Goal: Check status: Check status

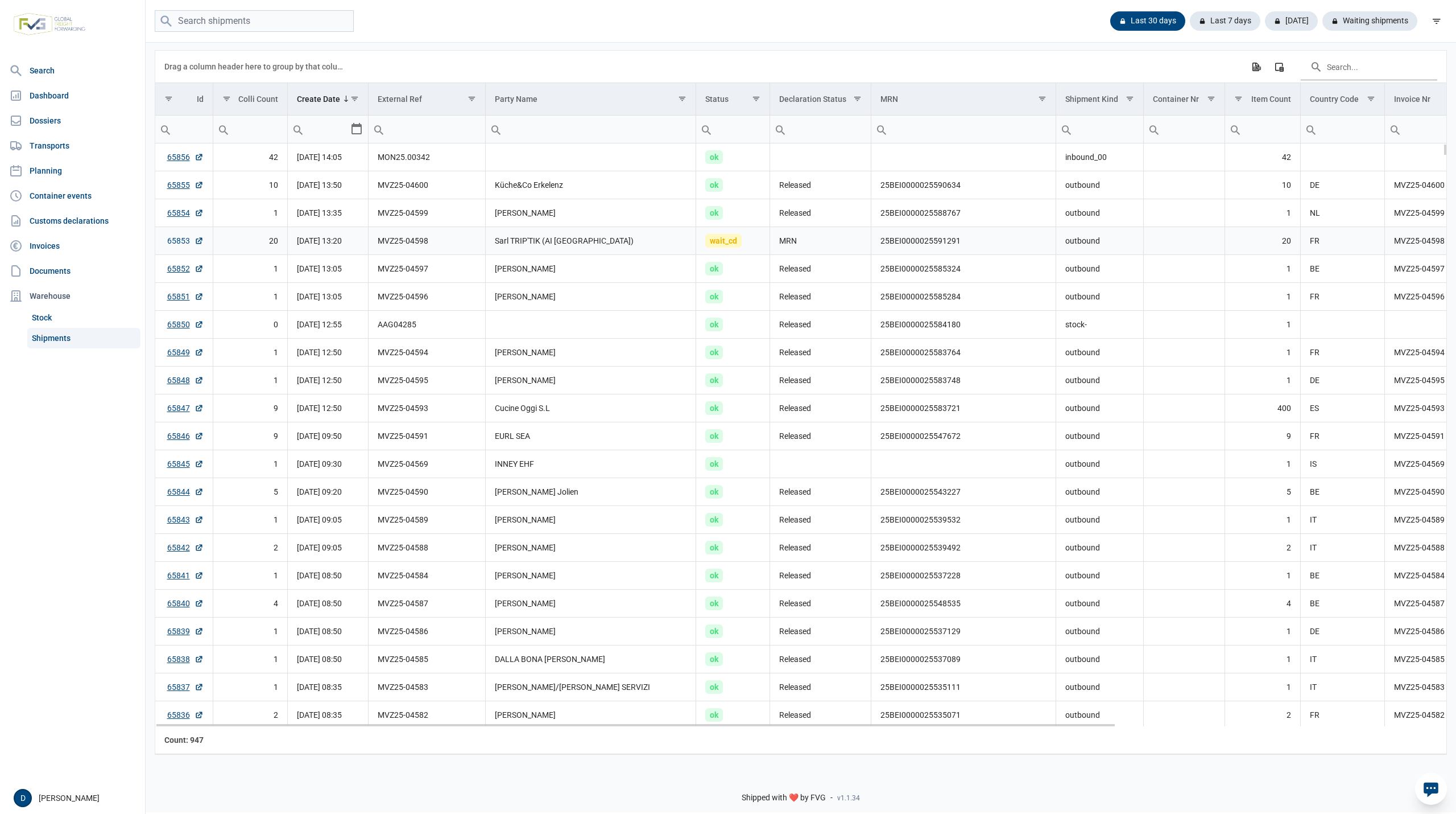
click at [171, 238] on link "65853" at bounding box center [185, 241] width 36 height 11
drag, startPoint x: 879, startPoint y: 244, endPoint x: 963, endPoint y: 248, distance: 84.1
click at [963, 248] on td "25BEI0000025591291" at bounding box center [963, 241] width 184 height 28
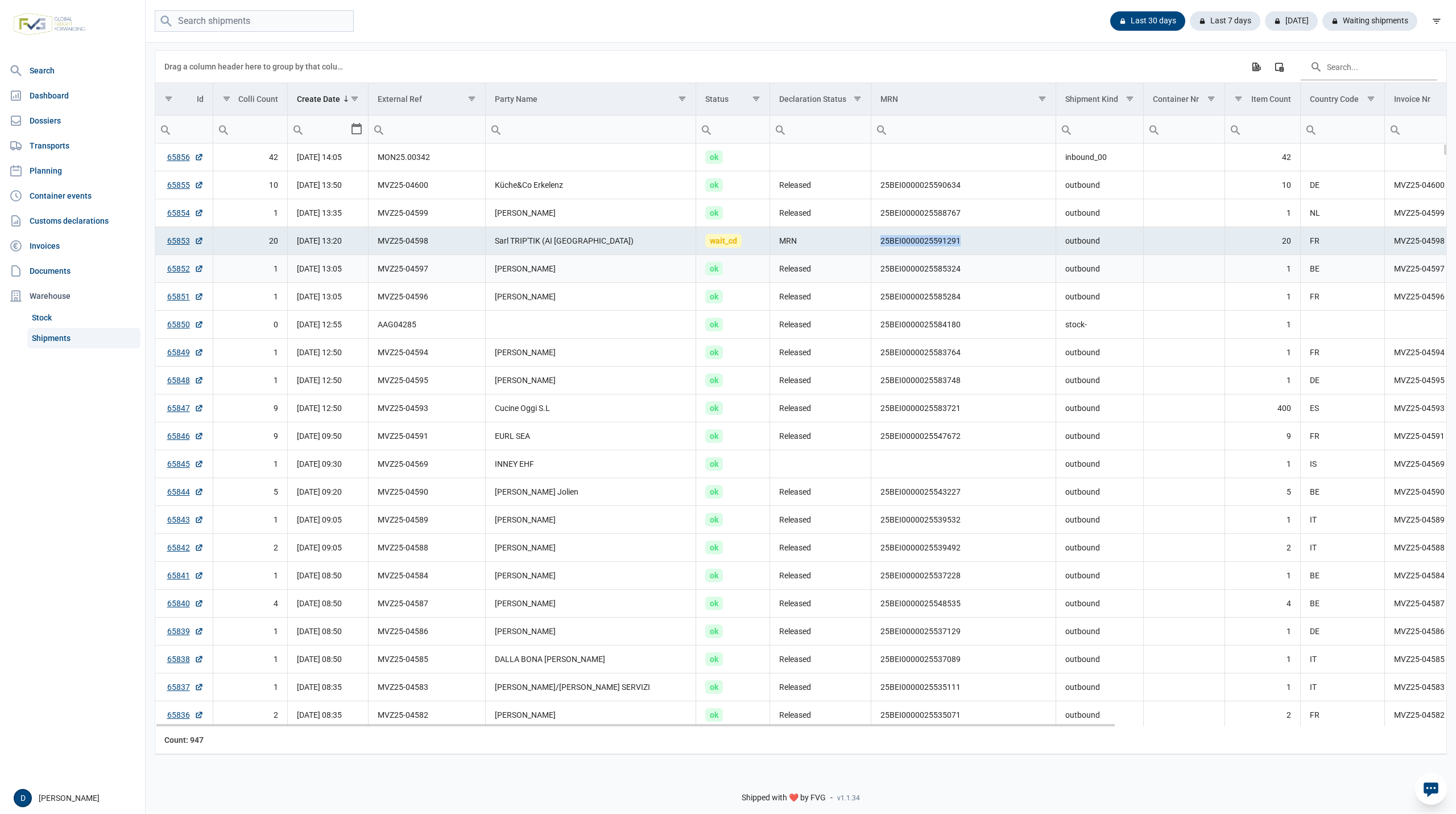
copy td "25BEI0000025591291"
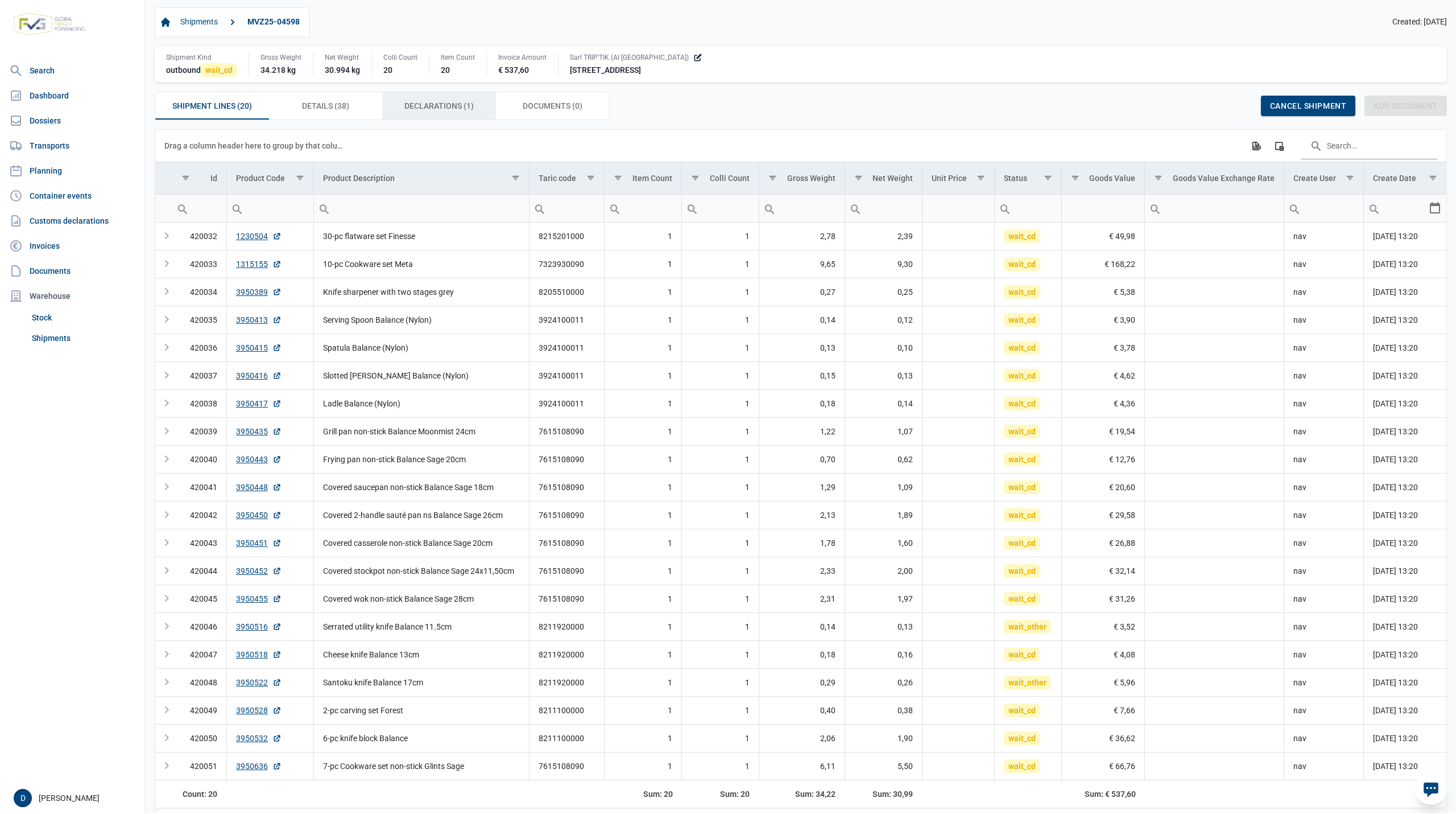
click at [434, 108] on span "Declarations (1) Declarations (1)" at bounding box center [439, 106] width 69 height 13
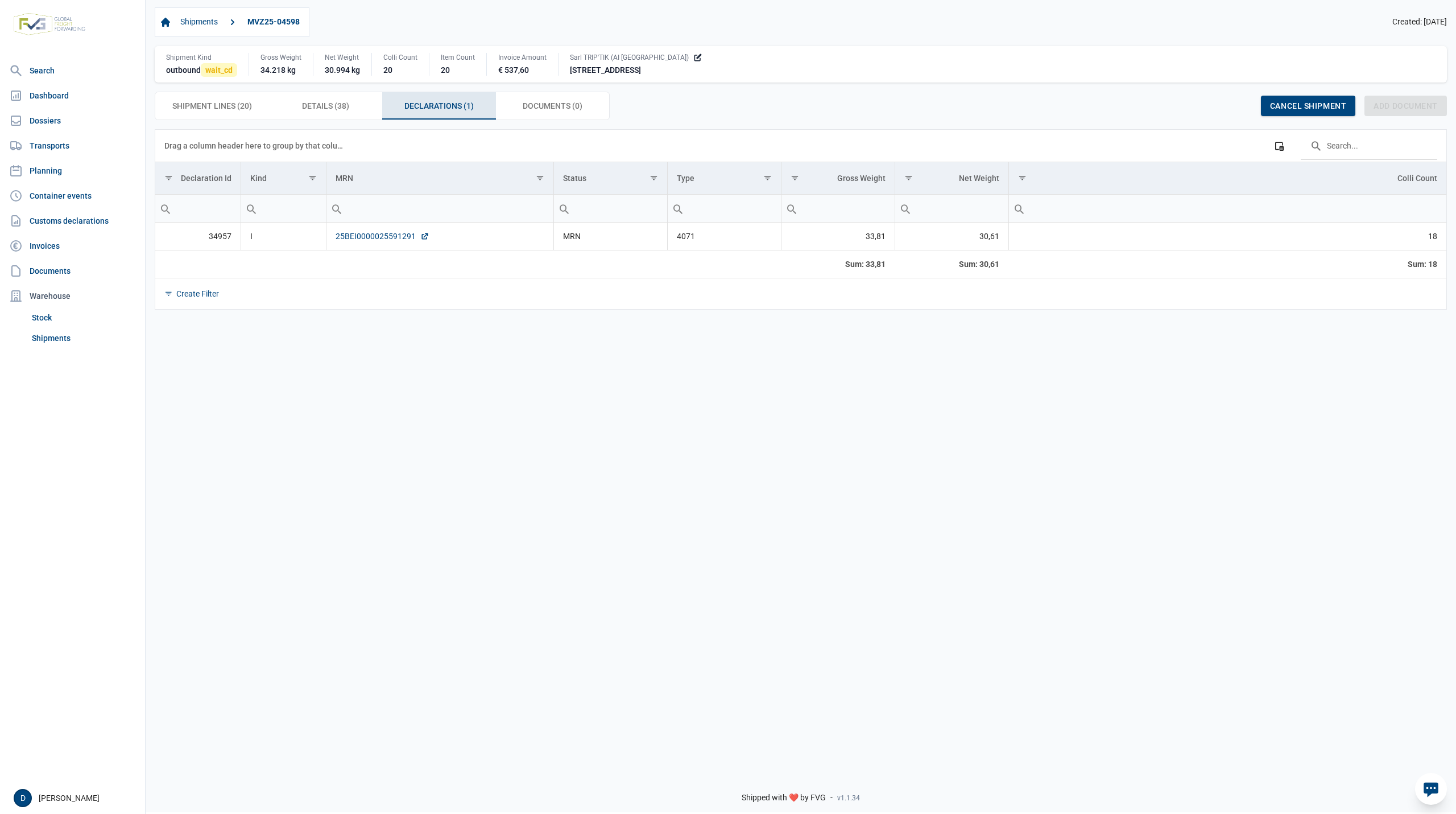
click at [385, 237] on link "25BEI0000025591291" at bounding box center [382, 236] width 94 height 11
